Goal: Task Accomplishment & Management: Use online tool/utility

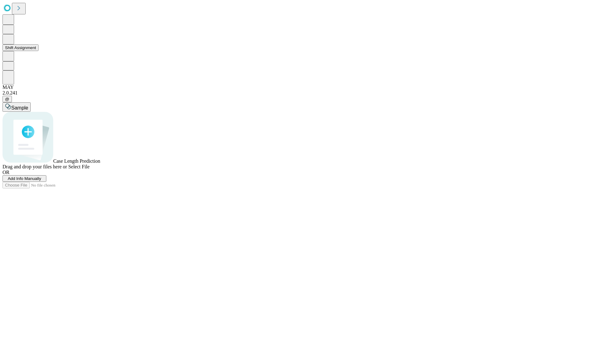
click at [39, 51] on button "Shift Assignment" at bounding box center [21, 47] width 36 height 7
